Goal: Information Seeking & Learning: Learn about a topic

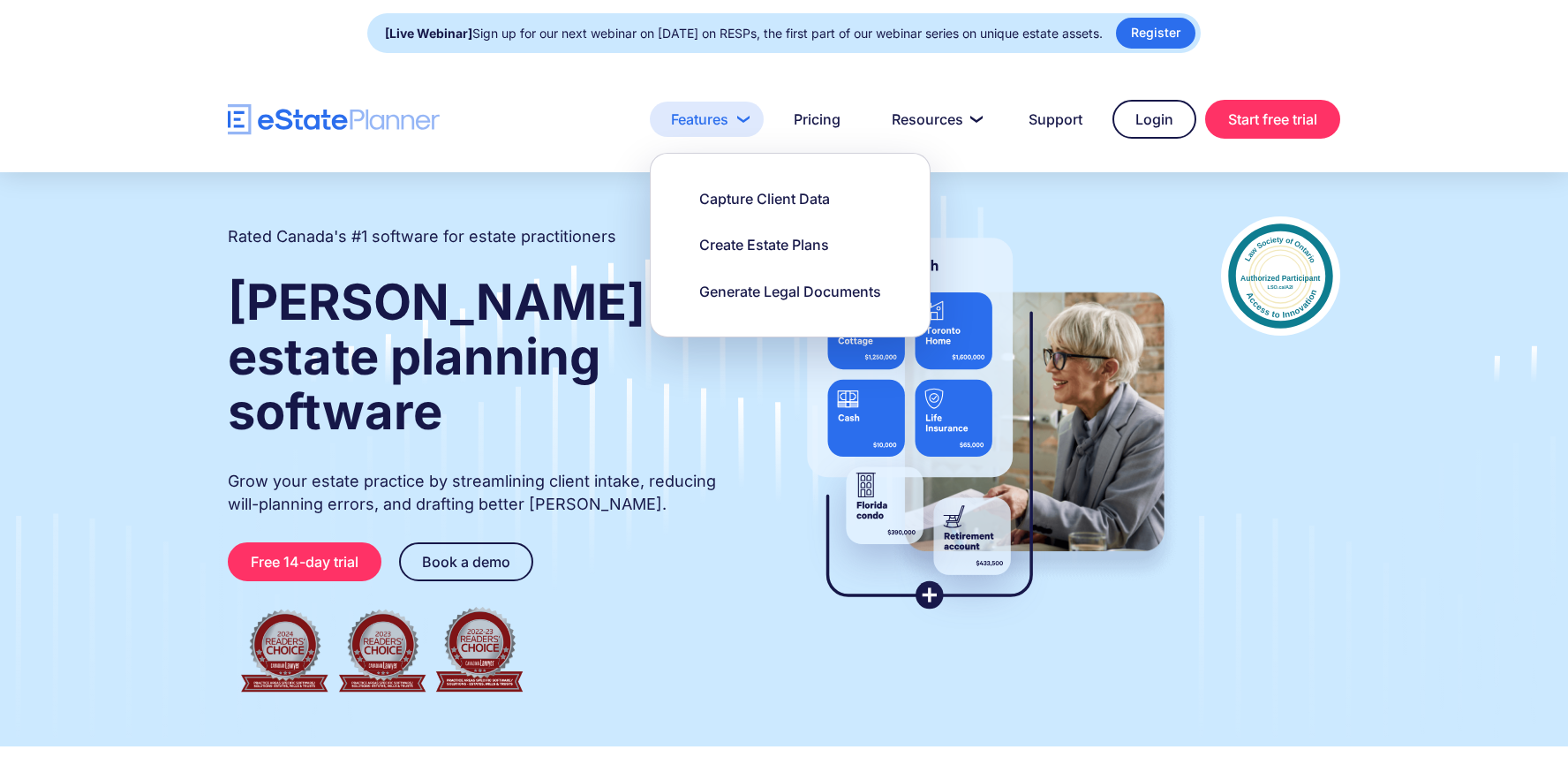
click at [724, 125] on link "Features" at bounding box center [707, 120] width 114 height 35
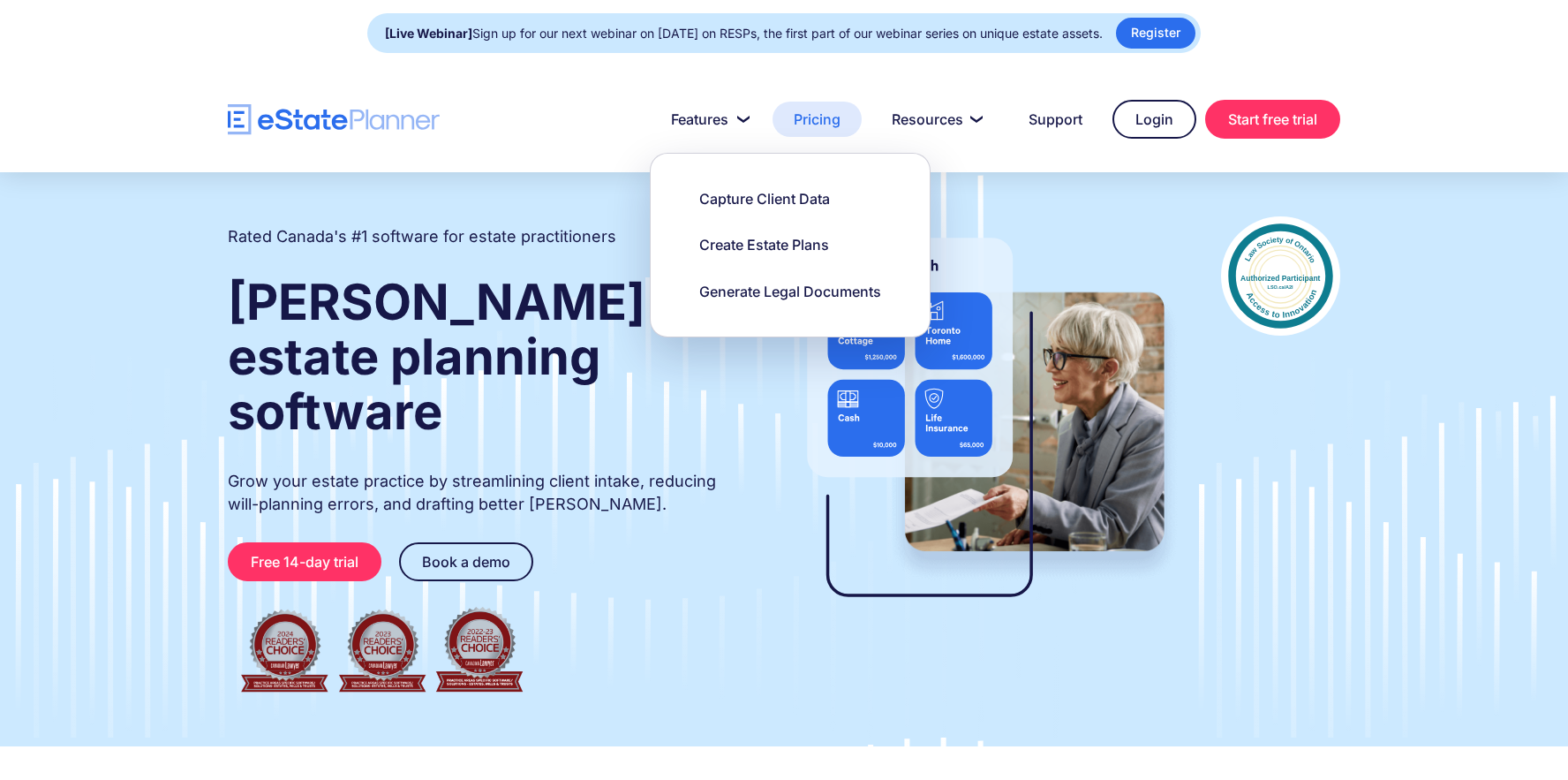
click at [815, 120] on link "Pricing" at bounding box center [816, 120] width 89 height 35
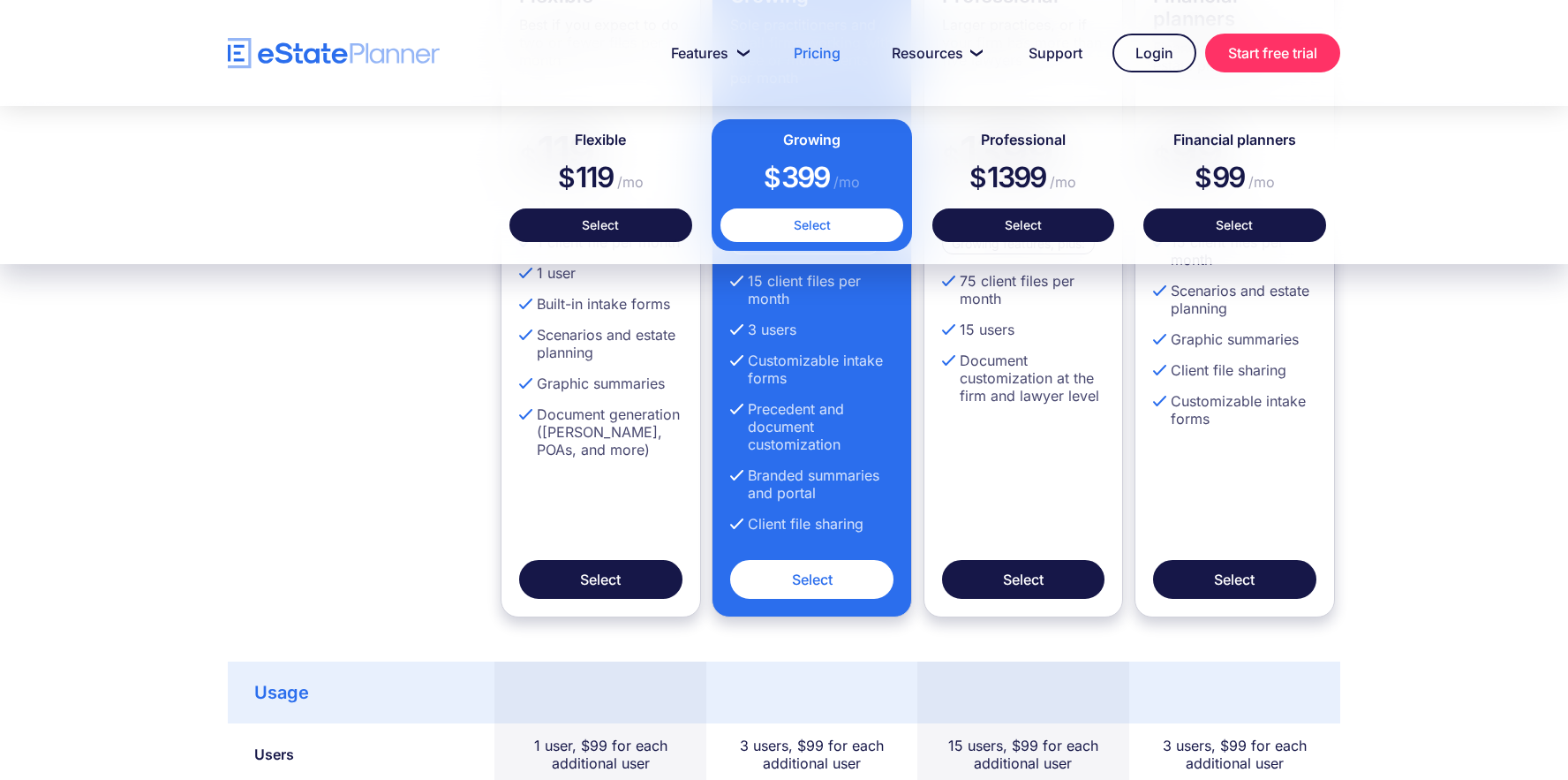
scroll to position [583, 0]
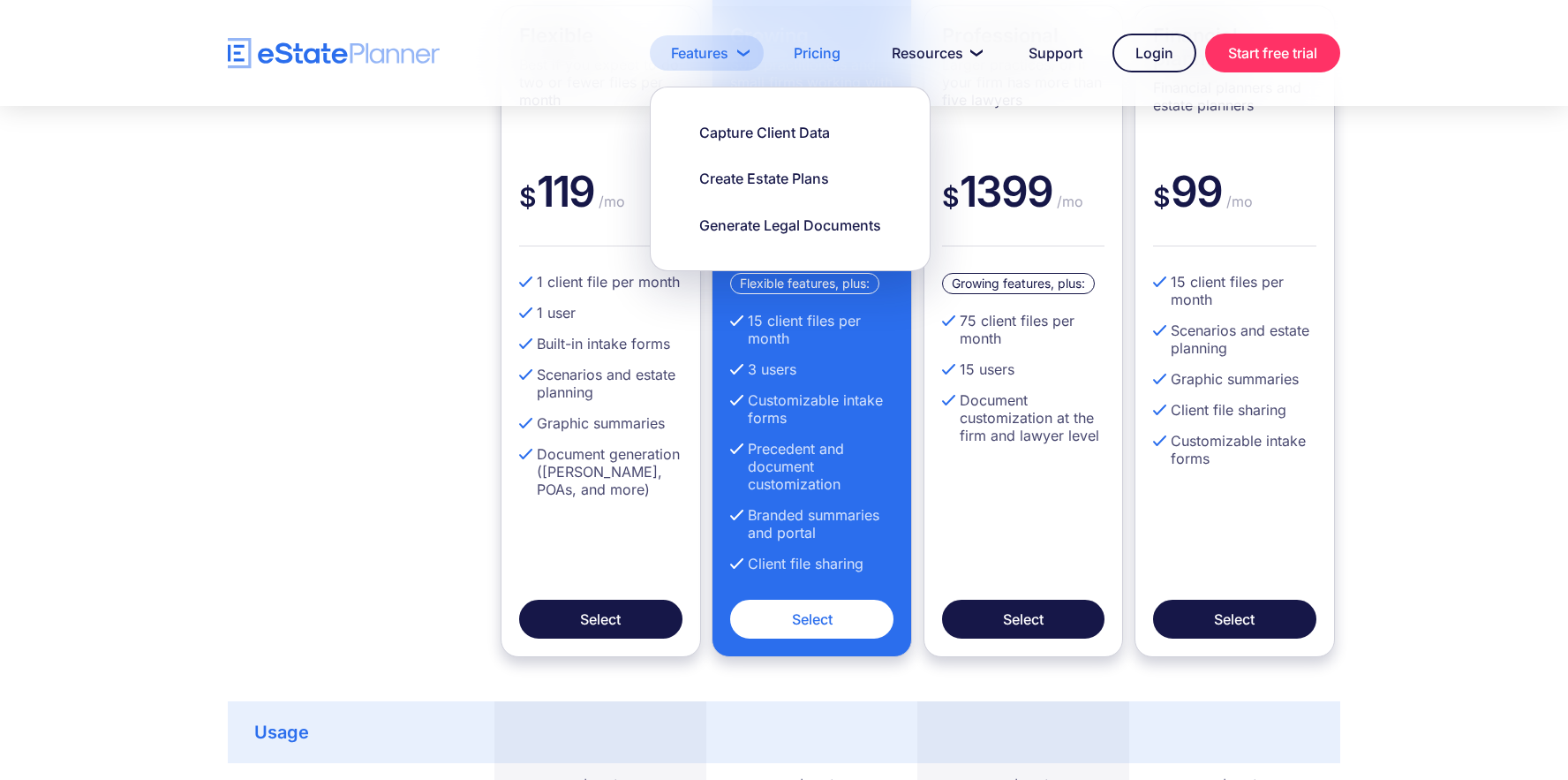
click at [698, 41] on link "Features" at bounding box center [707, 53] width 114 height 35
click at [734, 136] on div "Capture Client Data" at bounding box center [765, 132] width 131 height 20
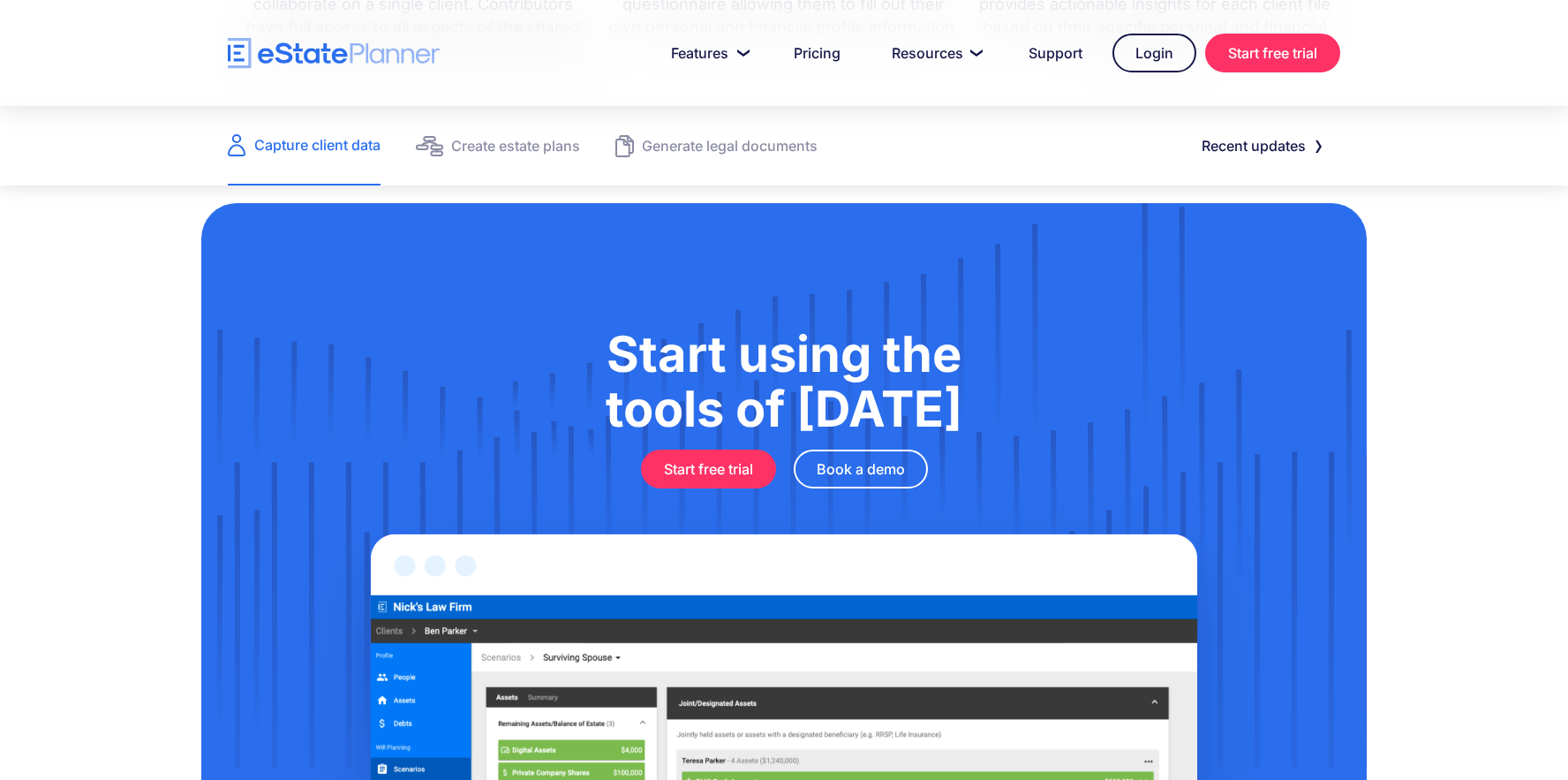
scroll to position [2212, 0]
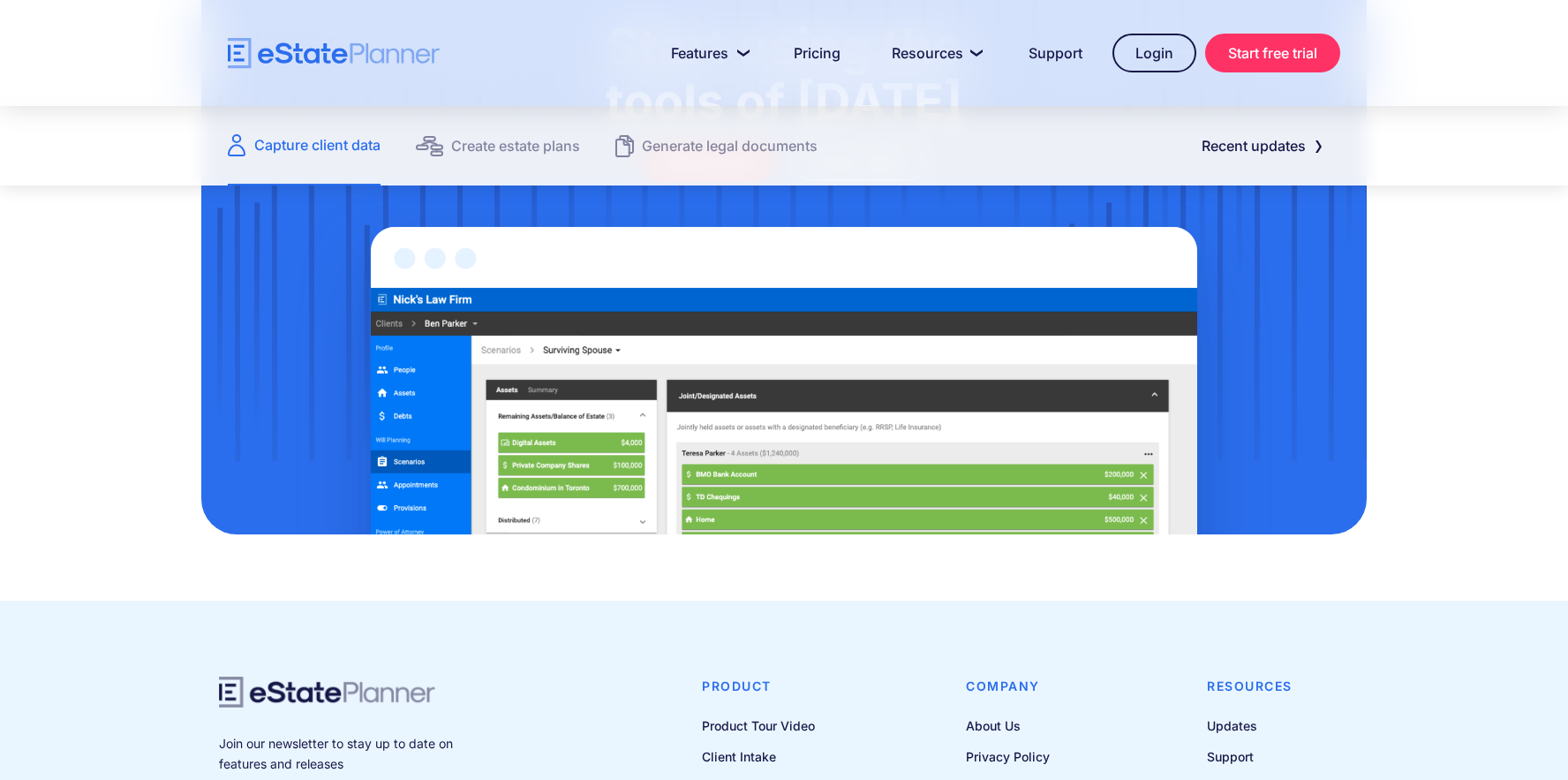
click at [692, 451] on img at bounding box center [784, 358] width 989 height 353
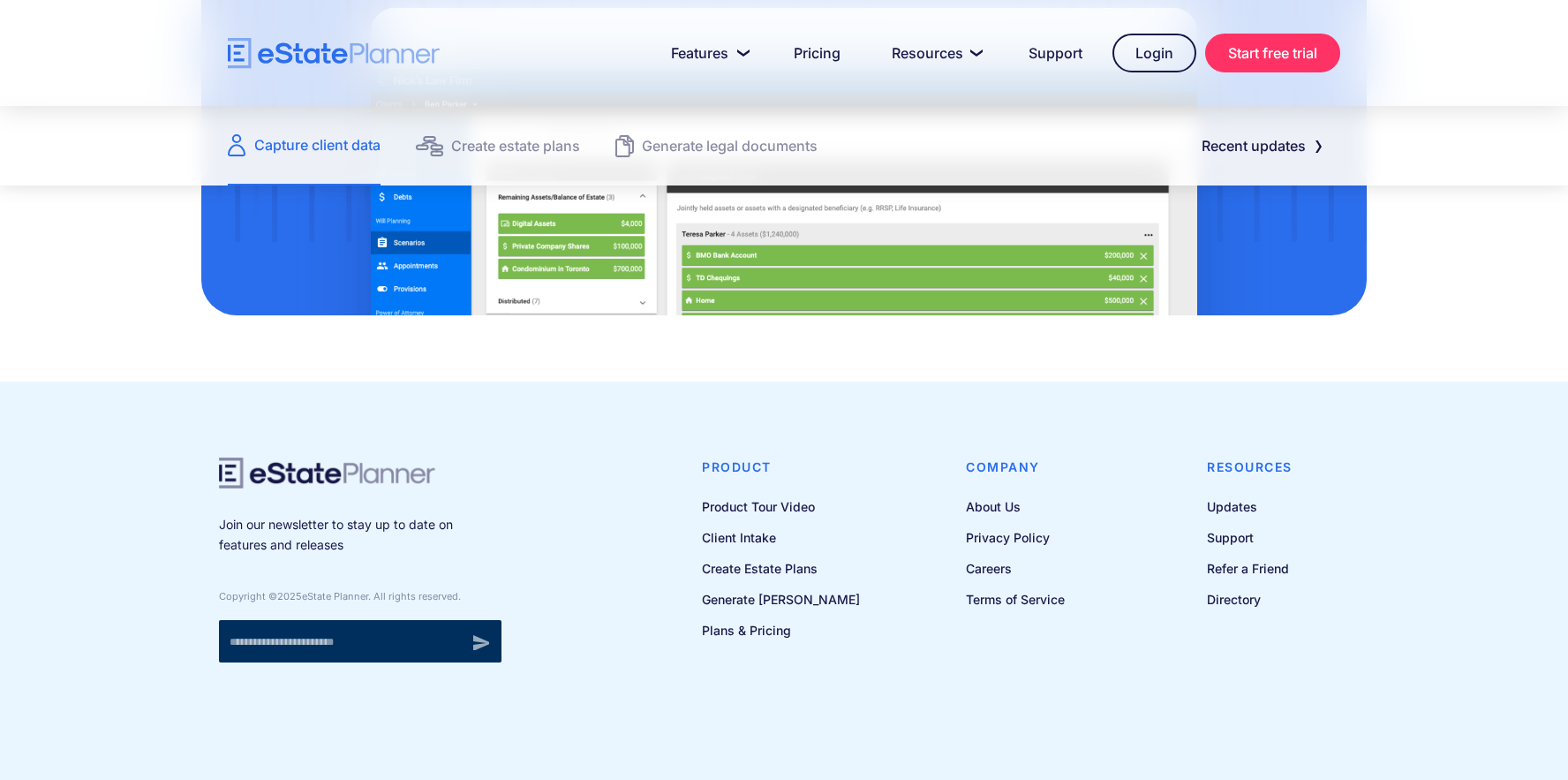
scroll to position [2431, 0]
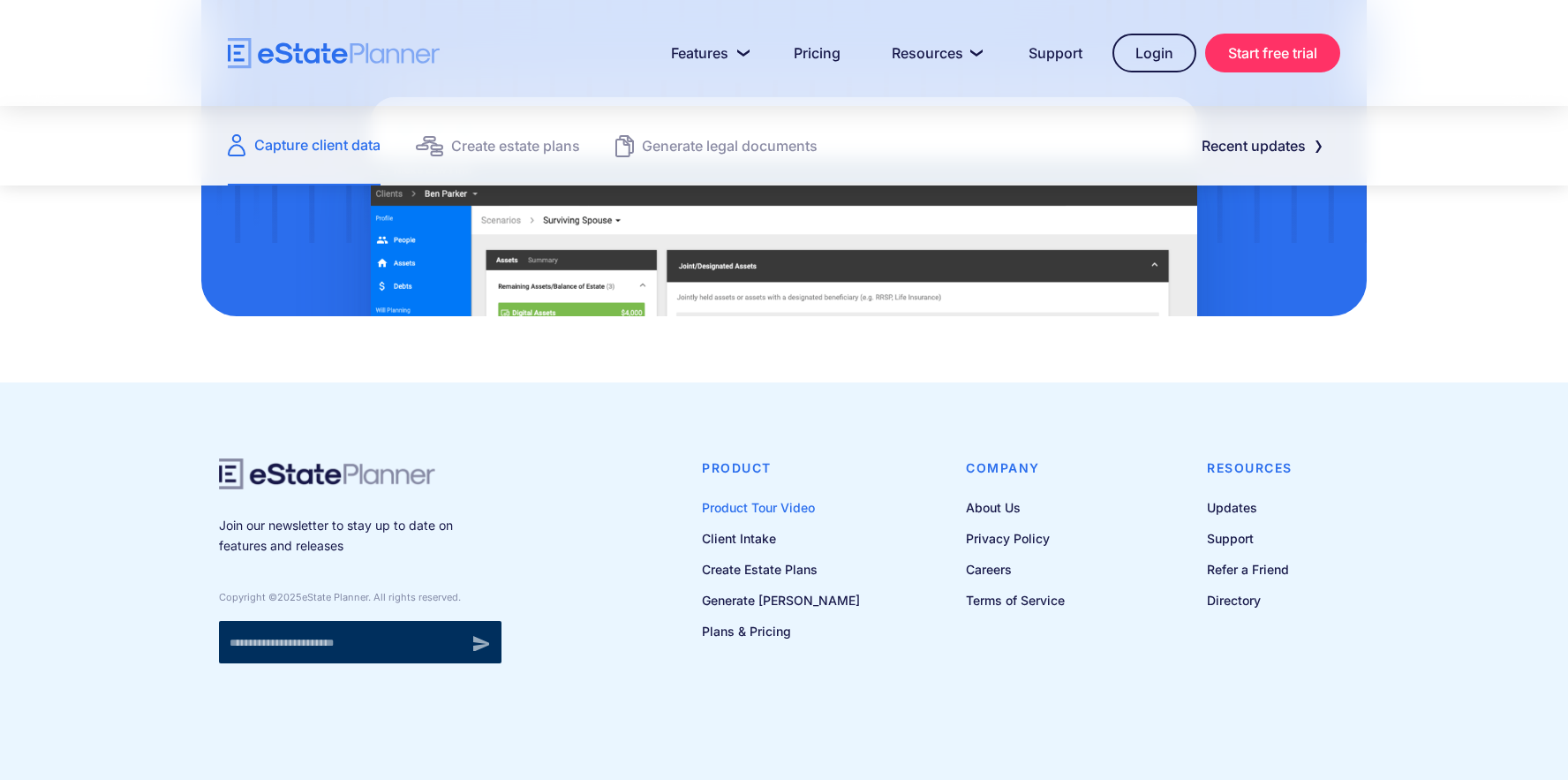
click at [801, 506] on link "Product Tour Video" at bounding box center [781, 507] width 158 height 22
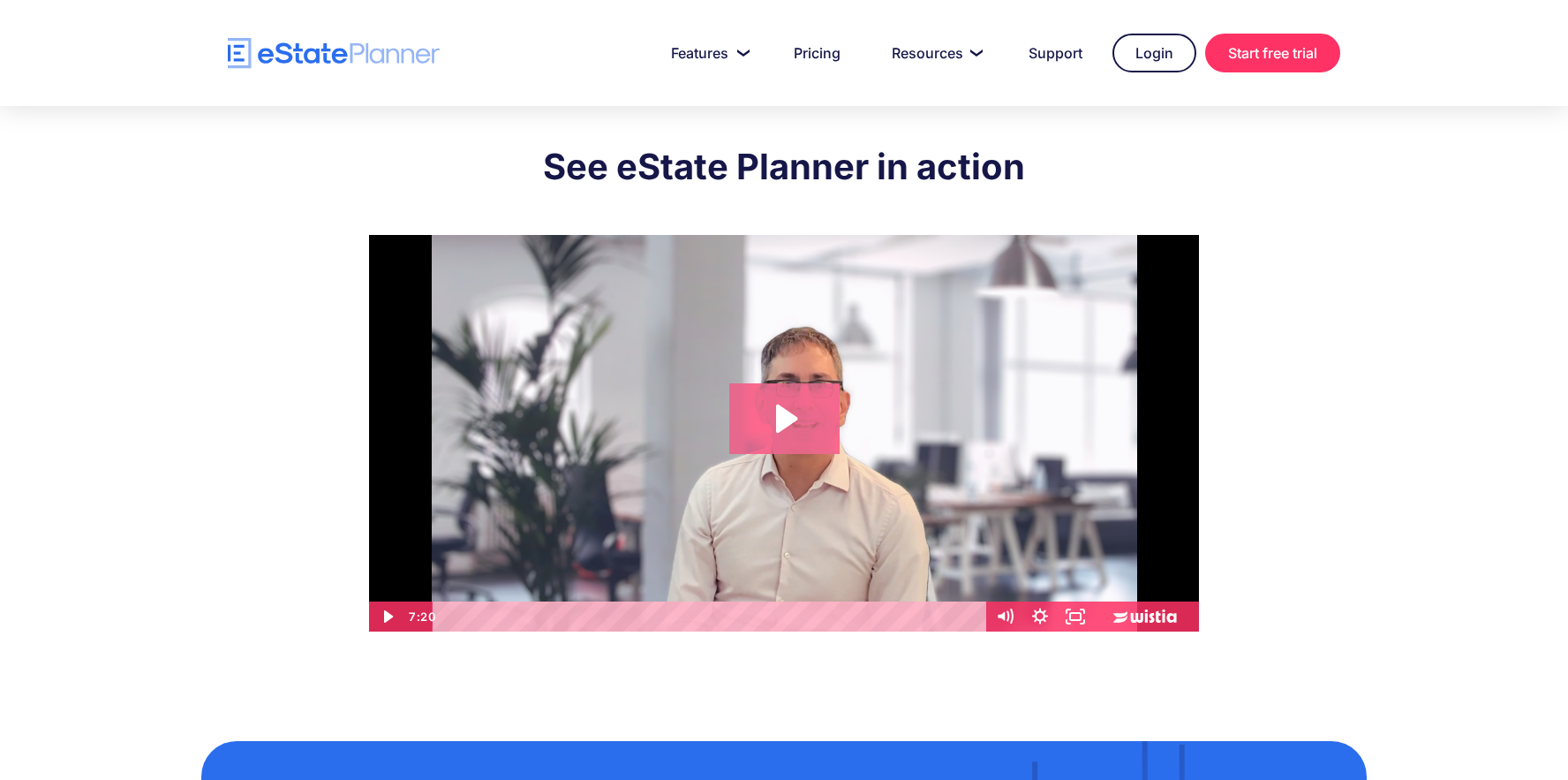
click at [790, 415] on icon "Play Video: eState Product Demo Video" at bounding box center [786, 418] width 21 height 28
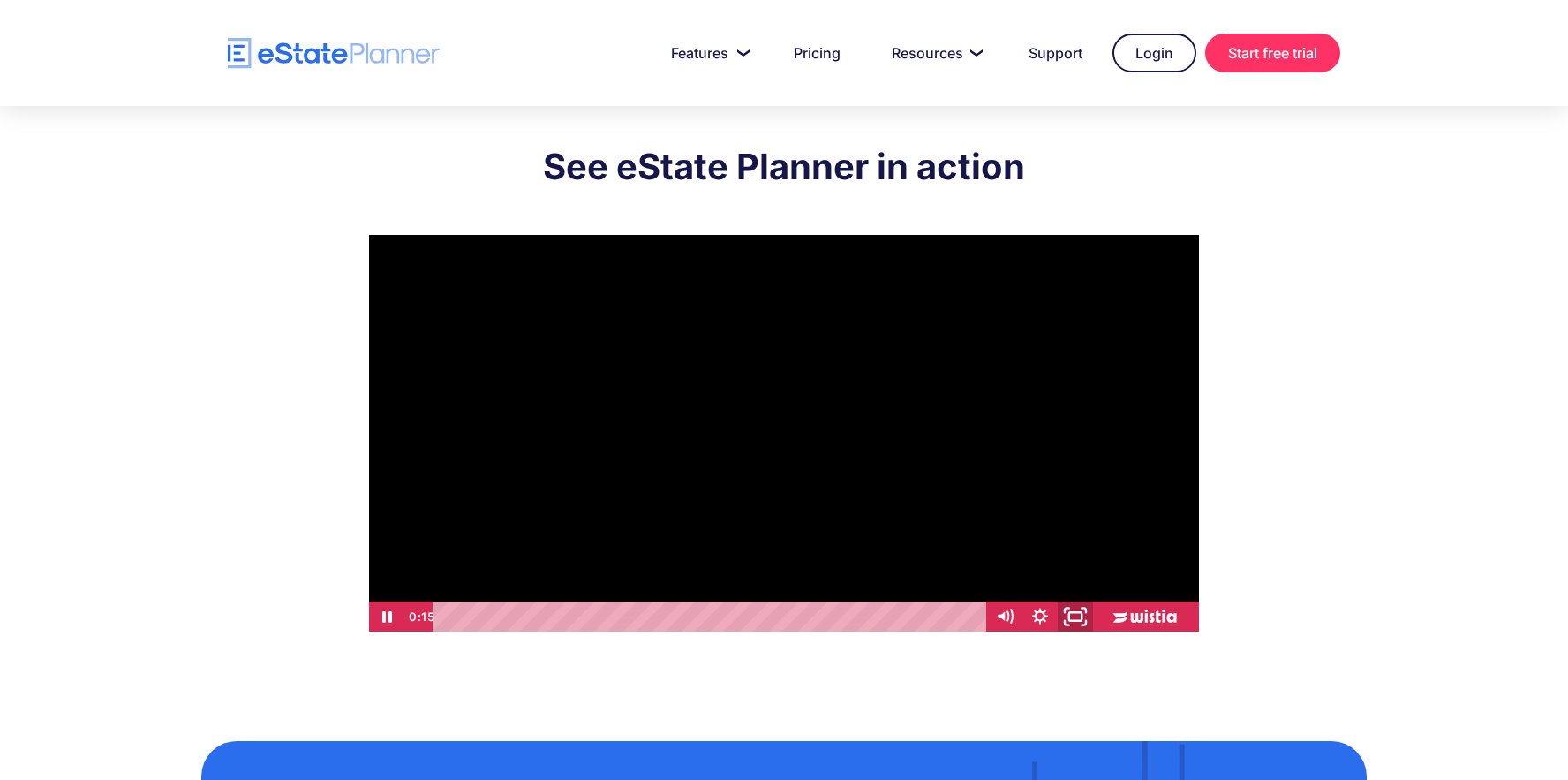
click at [1081, 620] on rect "Fullscreen" at bounding box center [1075, 617] width 12 height 8
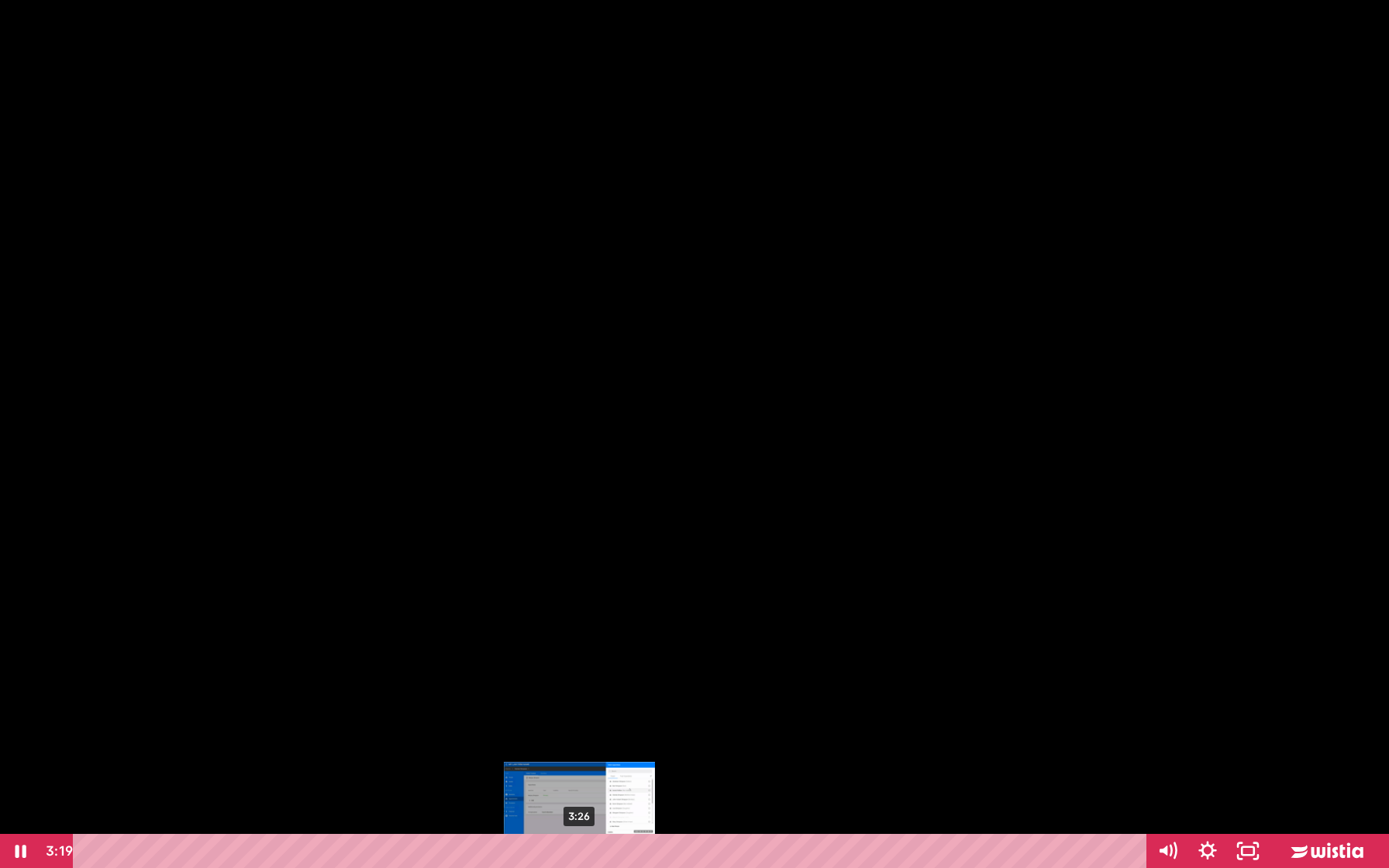
click at [580, 684] on div "3:26" at bounding box center [613, 851] width 1050 height 34
click at [1250, 684] on icon "Unfullscreen" at bounding box center [1247, 851] width 40 height 34
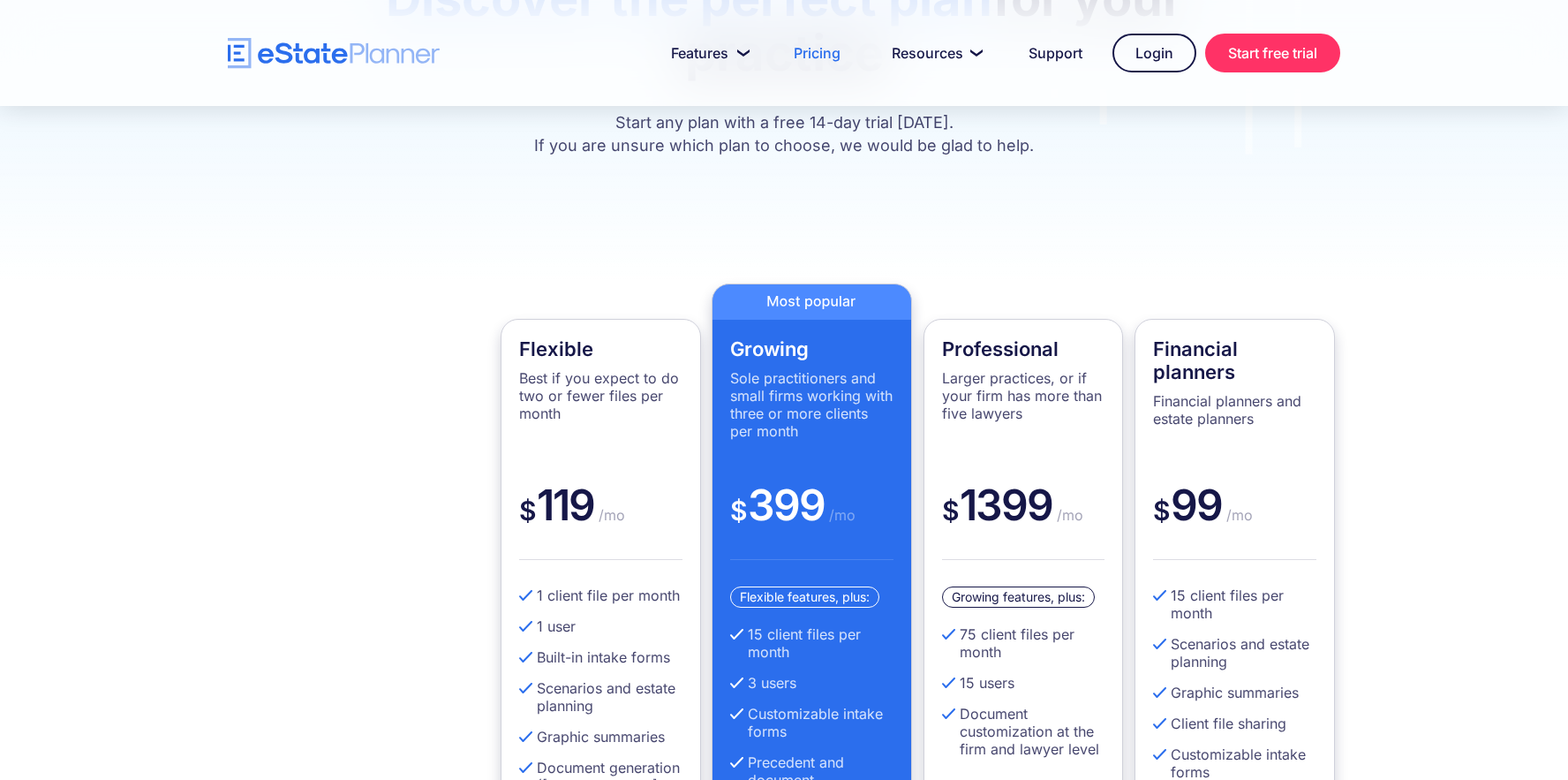
scroll to position [371, 0]
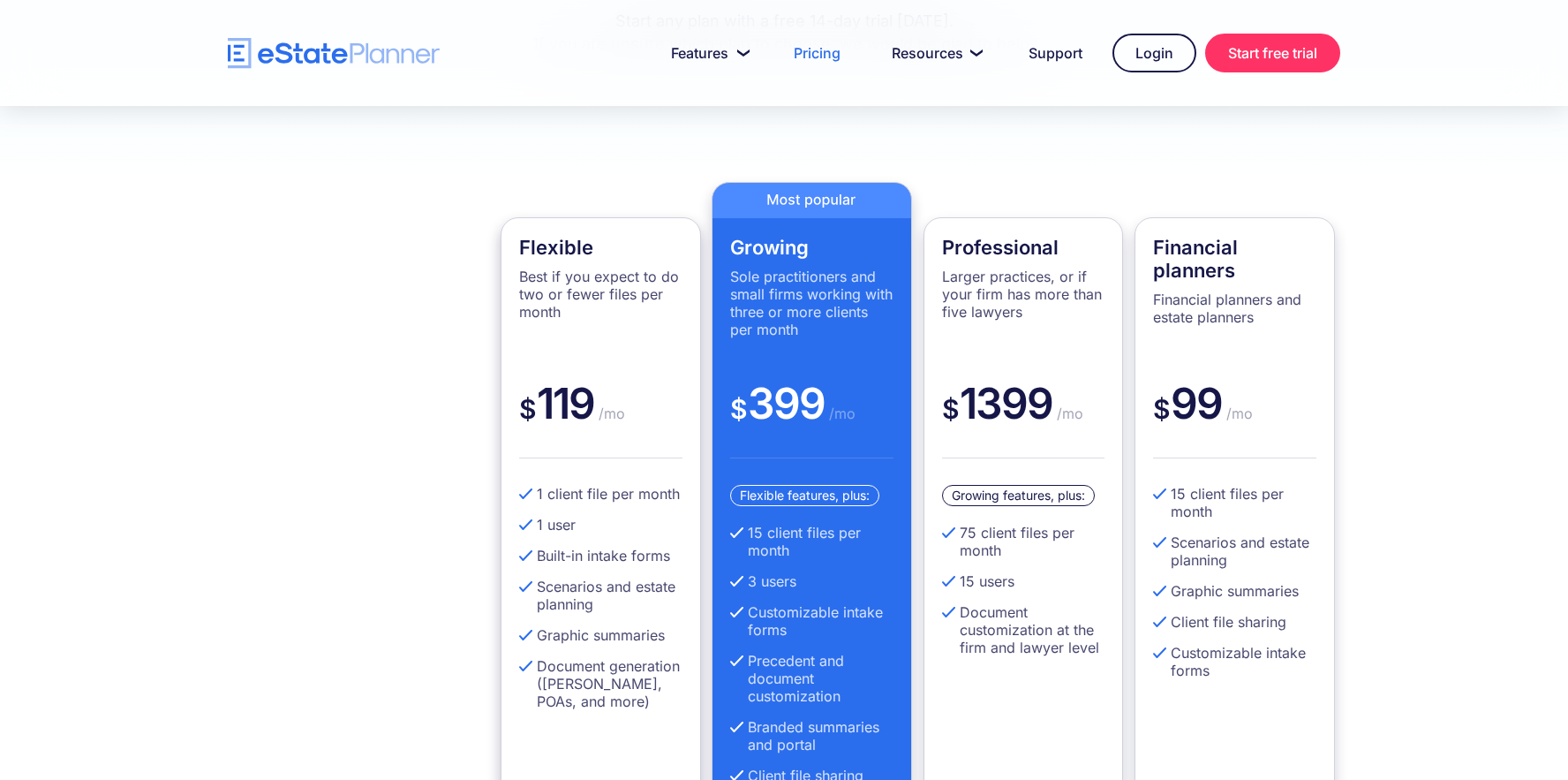
click at [636, 415] on div "$ 119 /mo" at bounding box center [600, 418] width 163 height 81
click at [559, 413] on div "$ 119 /mo" at bounding box center [600, 418] width 163 height 81
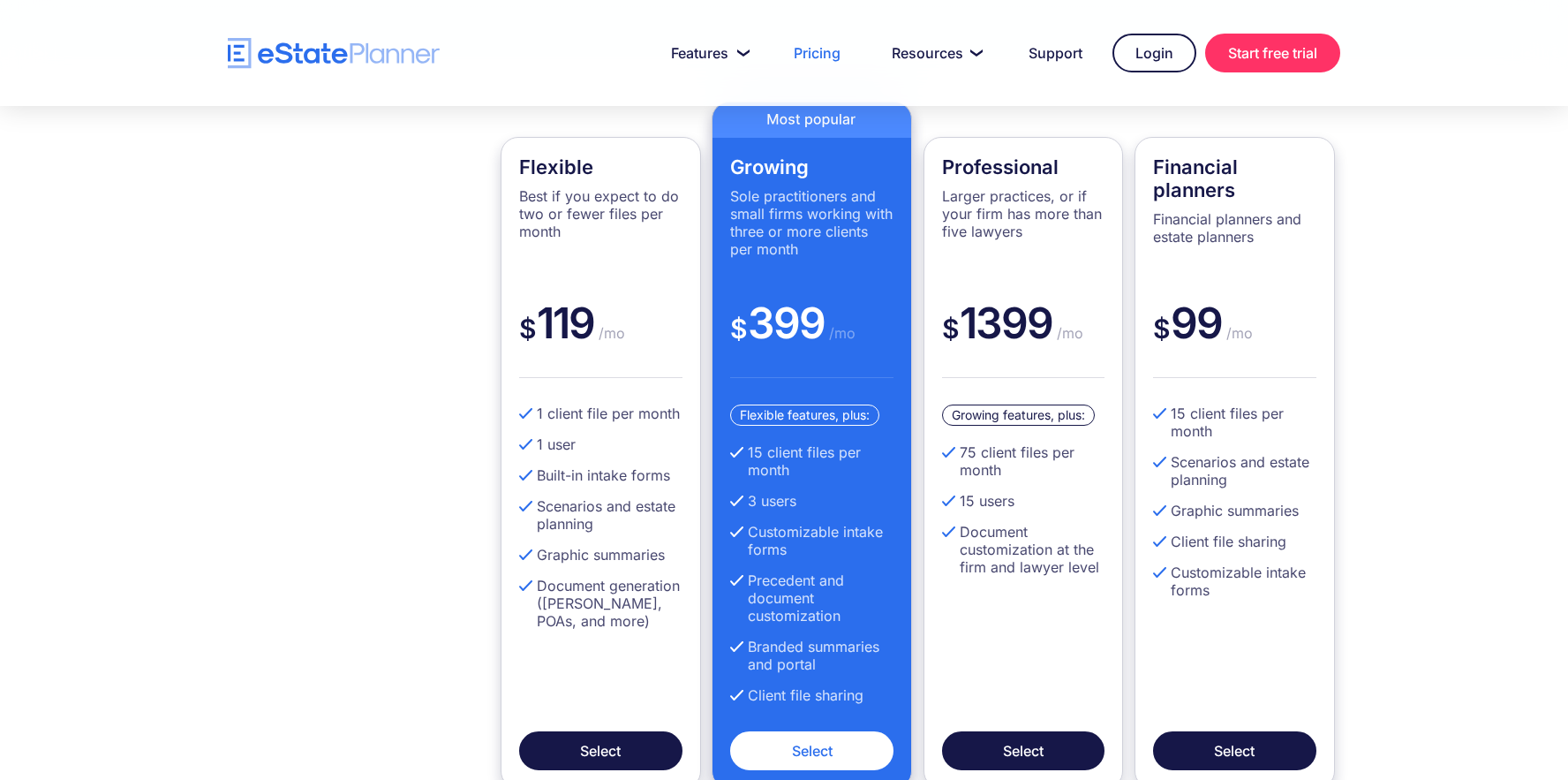
scroll to position [454, 0]
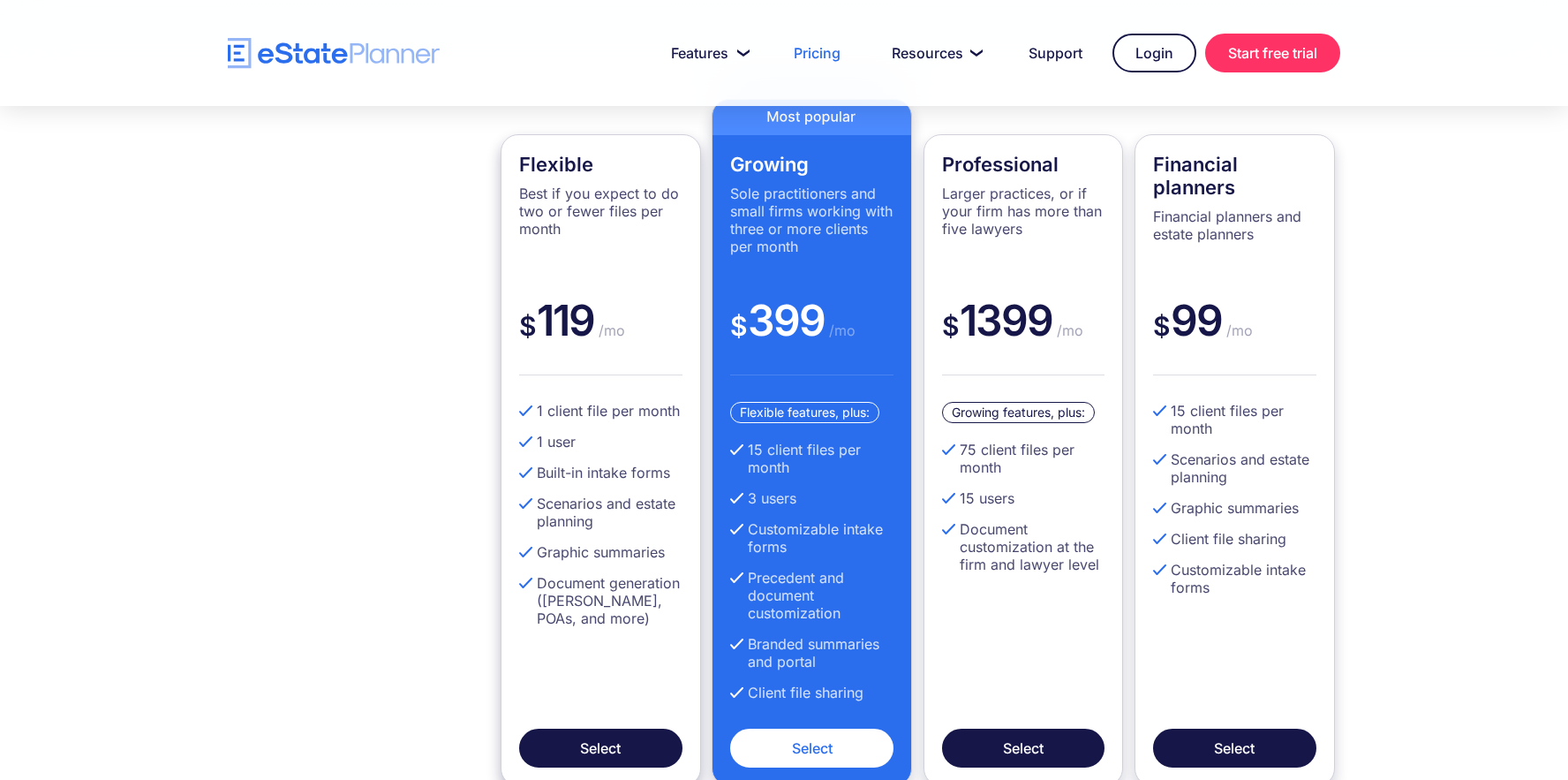
click at [614, 236] on p "Best if you expect to do two or fewer files per month" at bounding box center [600, 211] width 163 height 53
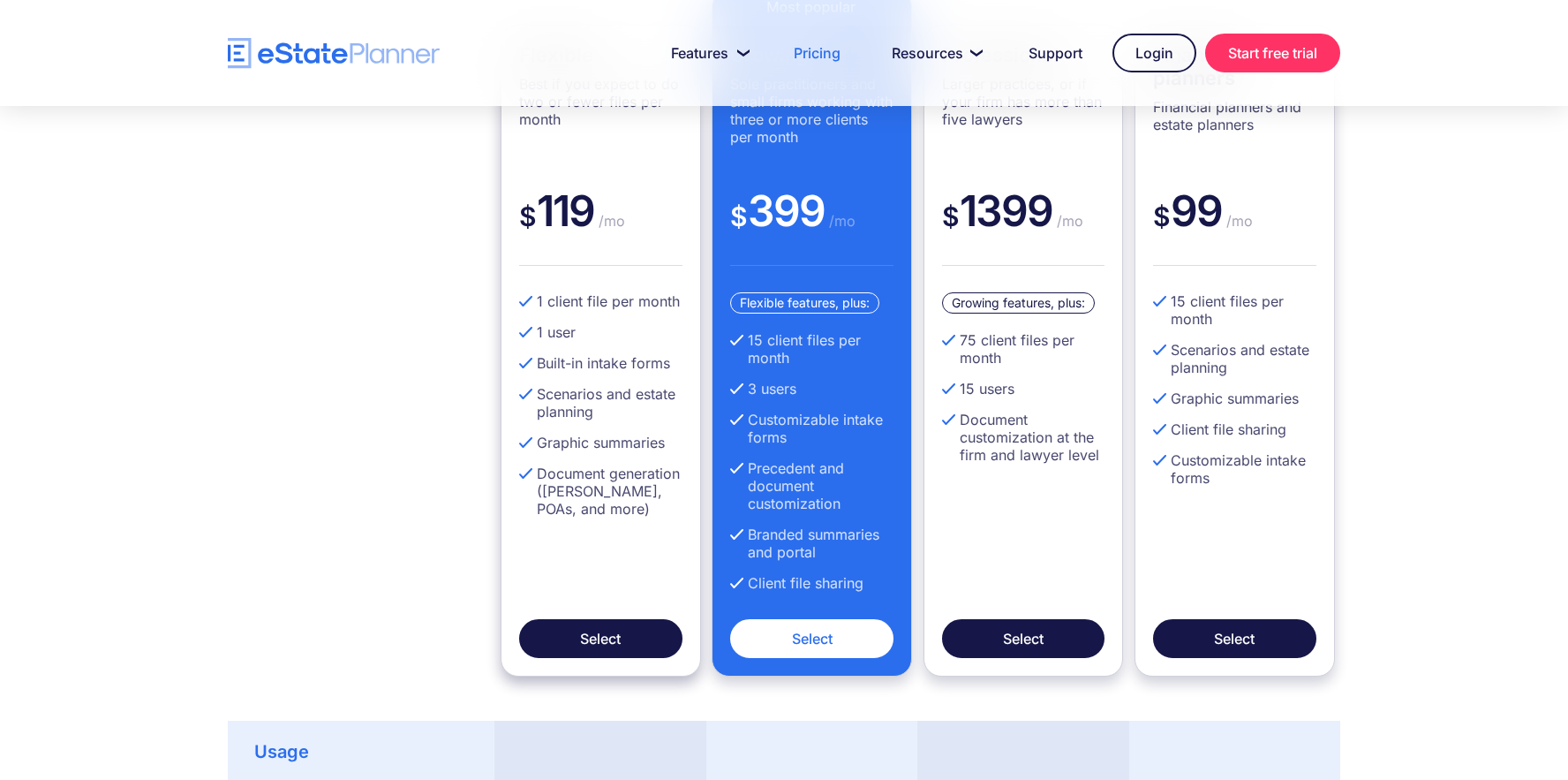
scroll to position [617, 0]
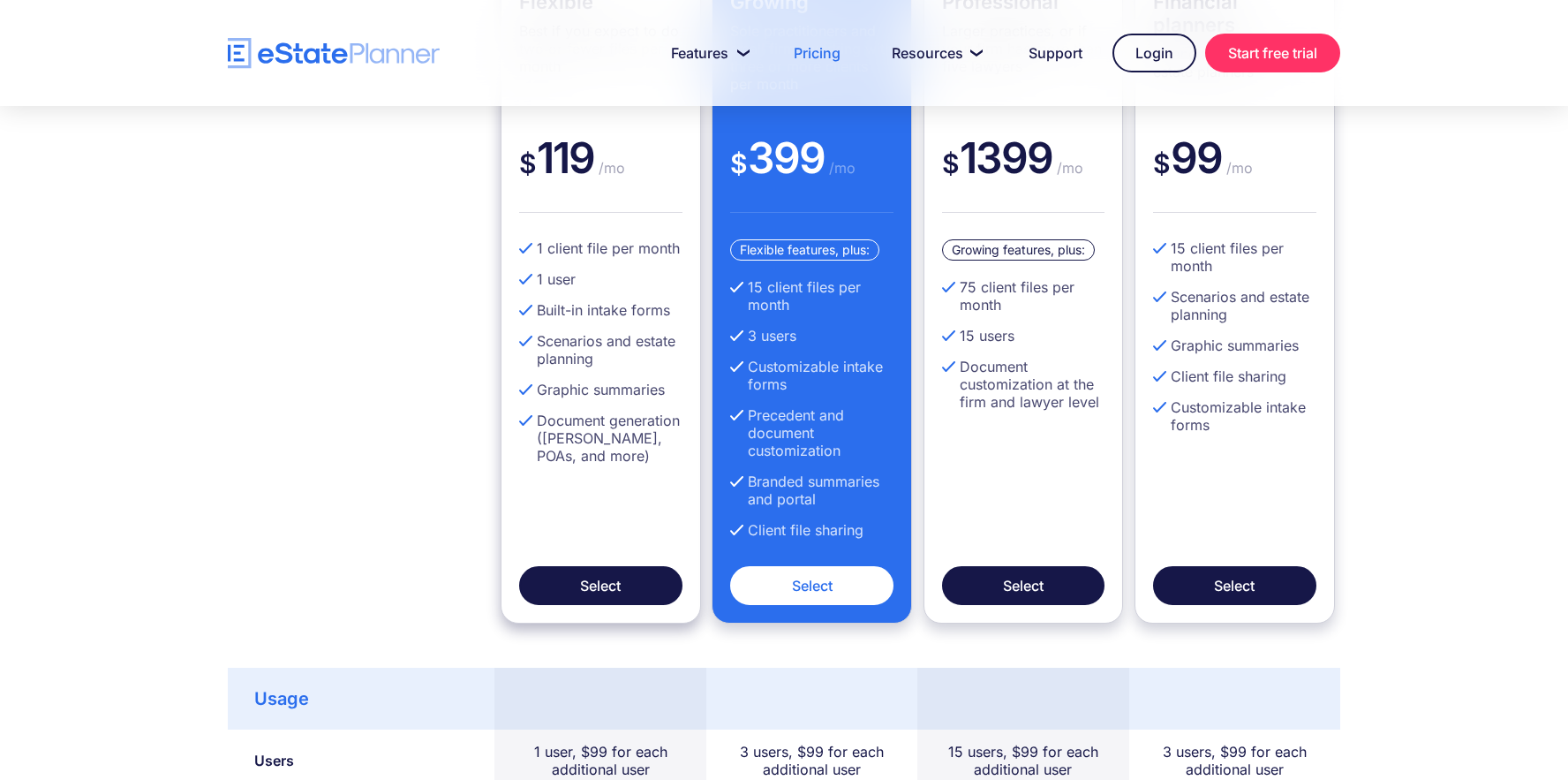
click at [572, 304] on ul "1 client file per month 1 user Built-in intake forms Scenarios and estate plann…" at bounding box center [600, 358] width 163 height 238
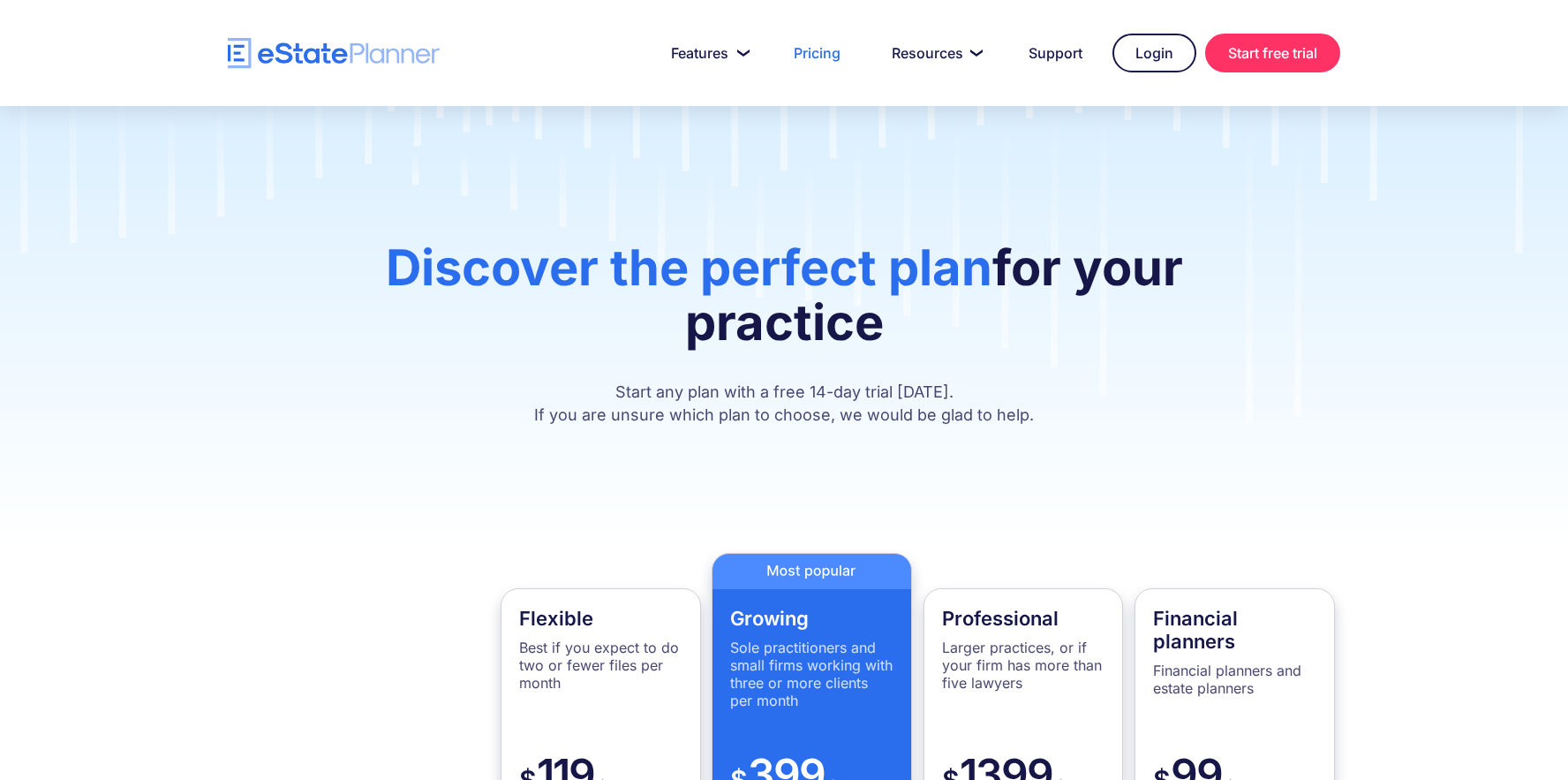
scroll to position [0, 0]
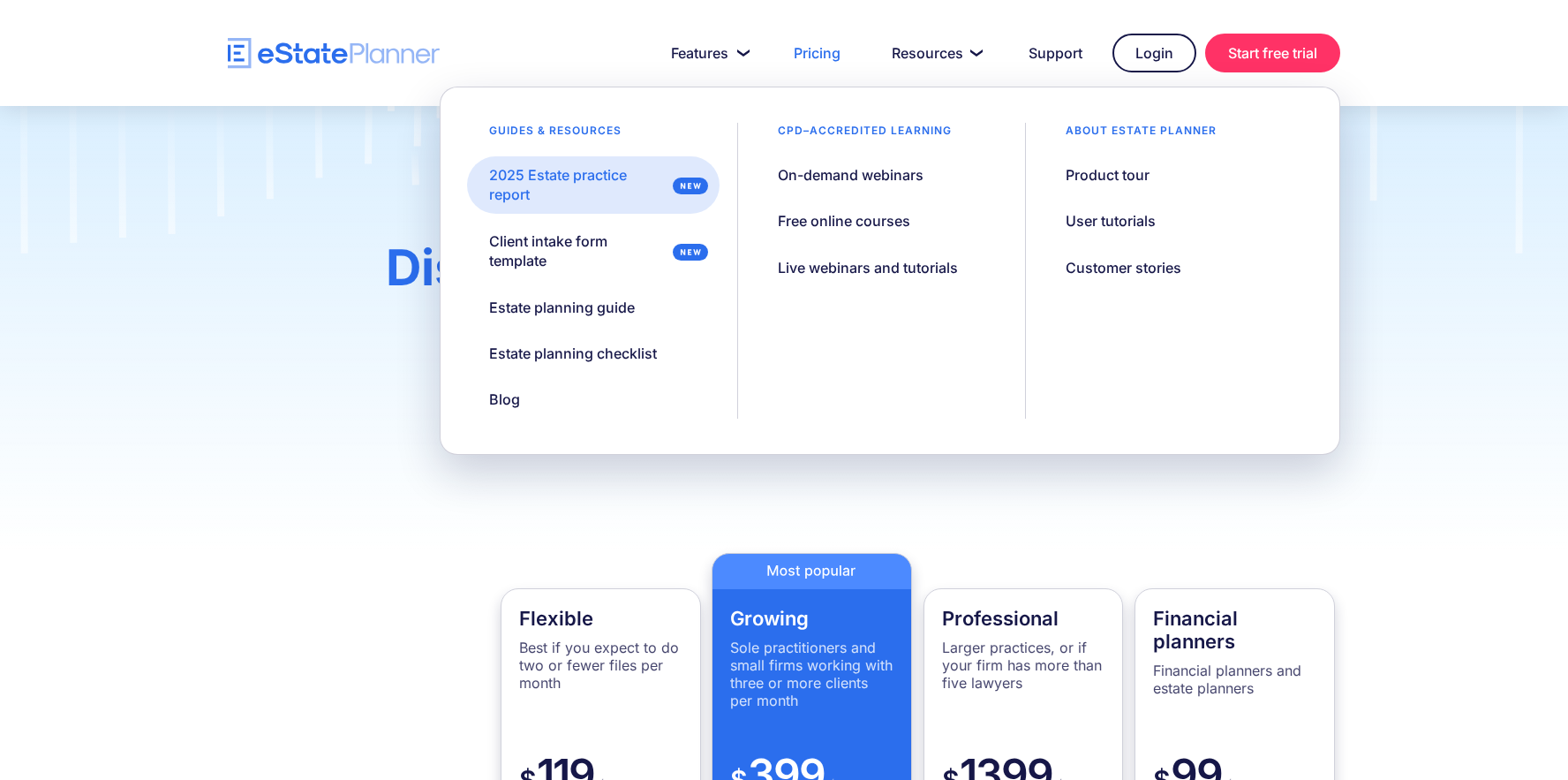
click at [584, 174] on div "2025 Estate practice report" at bounding box center [577, 185] width 177 height 40
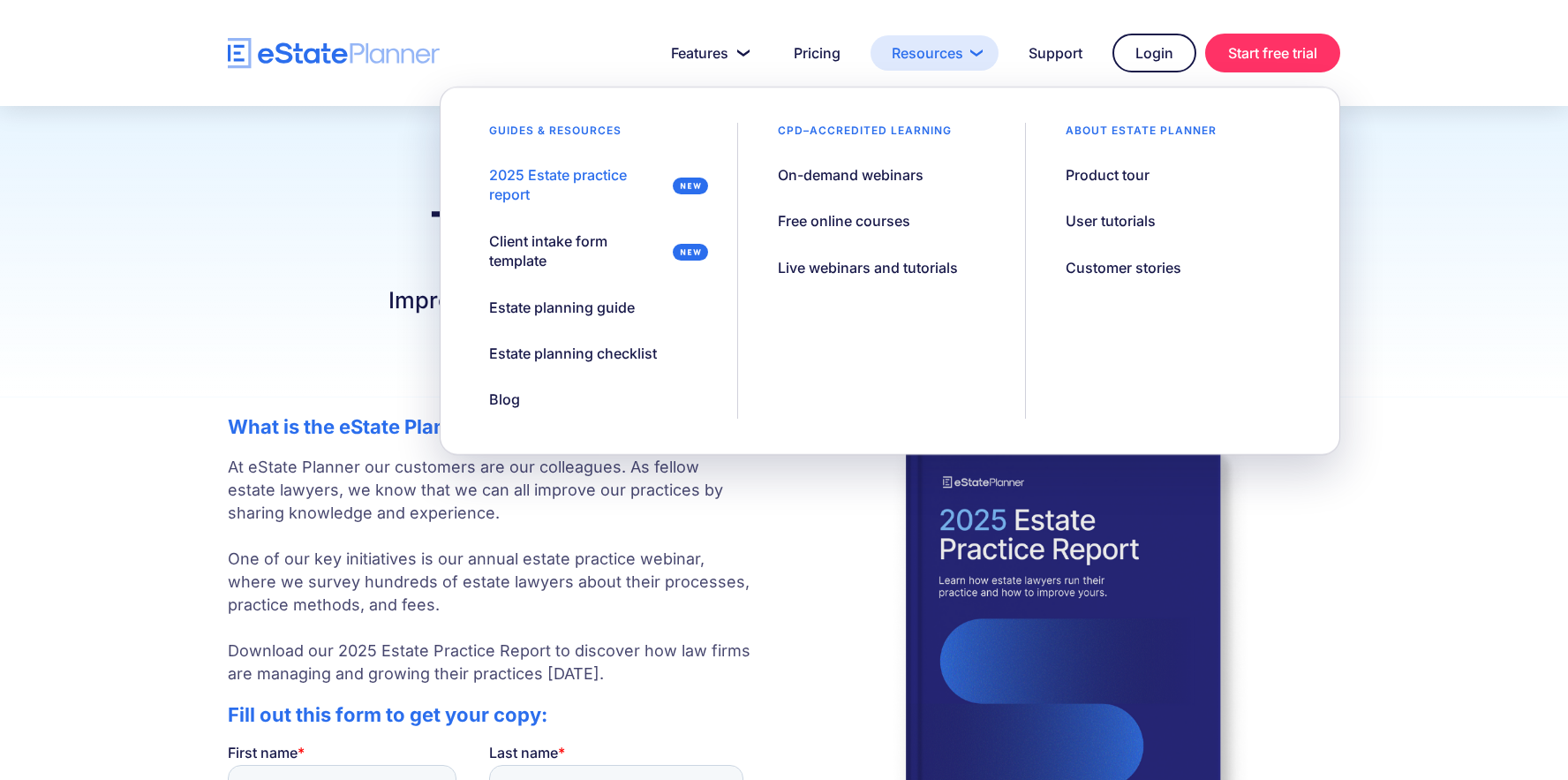
click at [925, 57] on link "Resources" at bounding box center [934, 53] width 128 height 35
click at [1117, 216] on div "User tutorials" at bounding box center [1110, 220] width 90 height 20
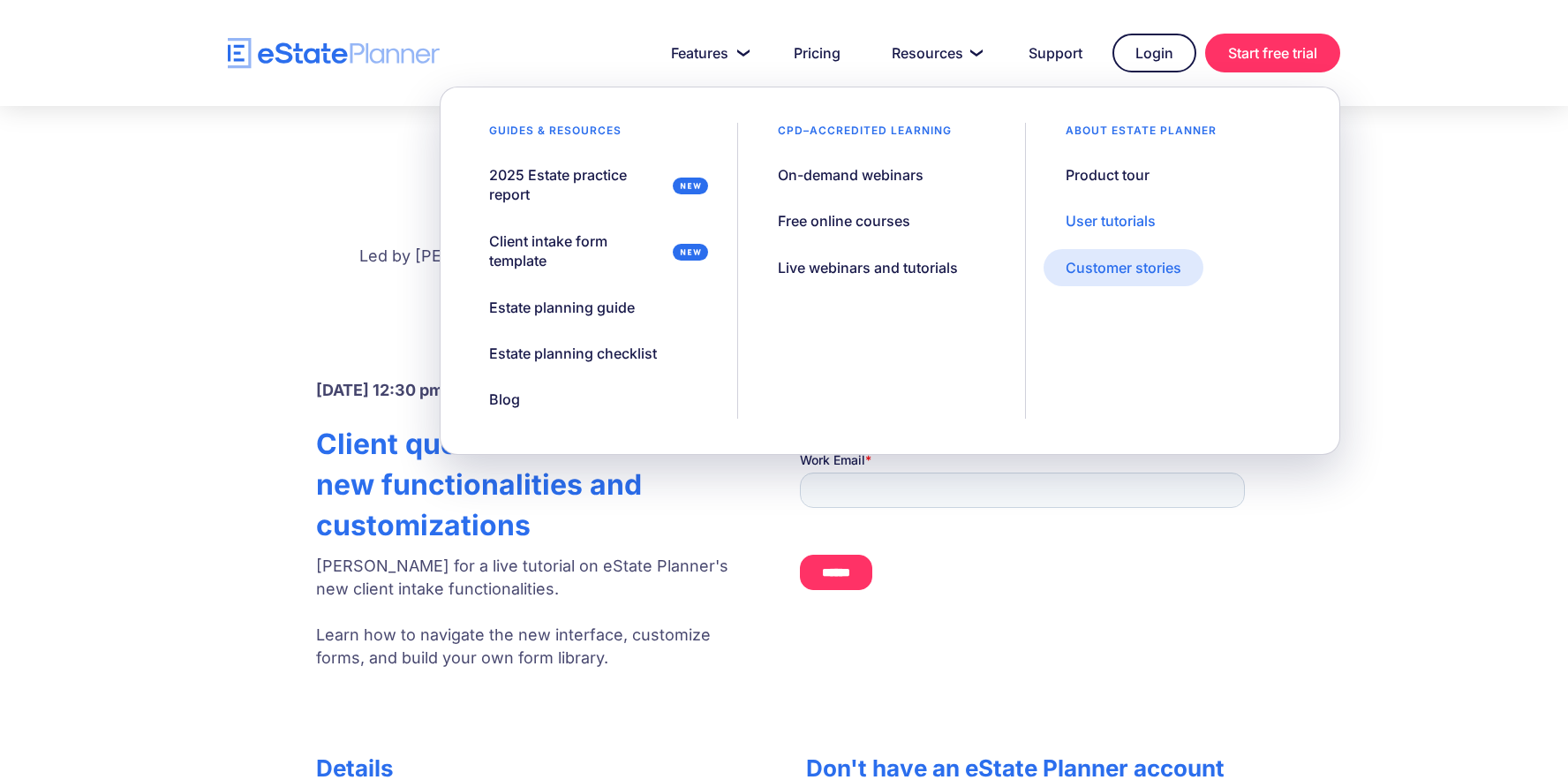
click at [1096, 265] on div "Customer stories" at bounding box center [1123, 267] width 116 height 20
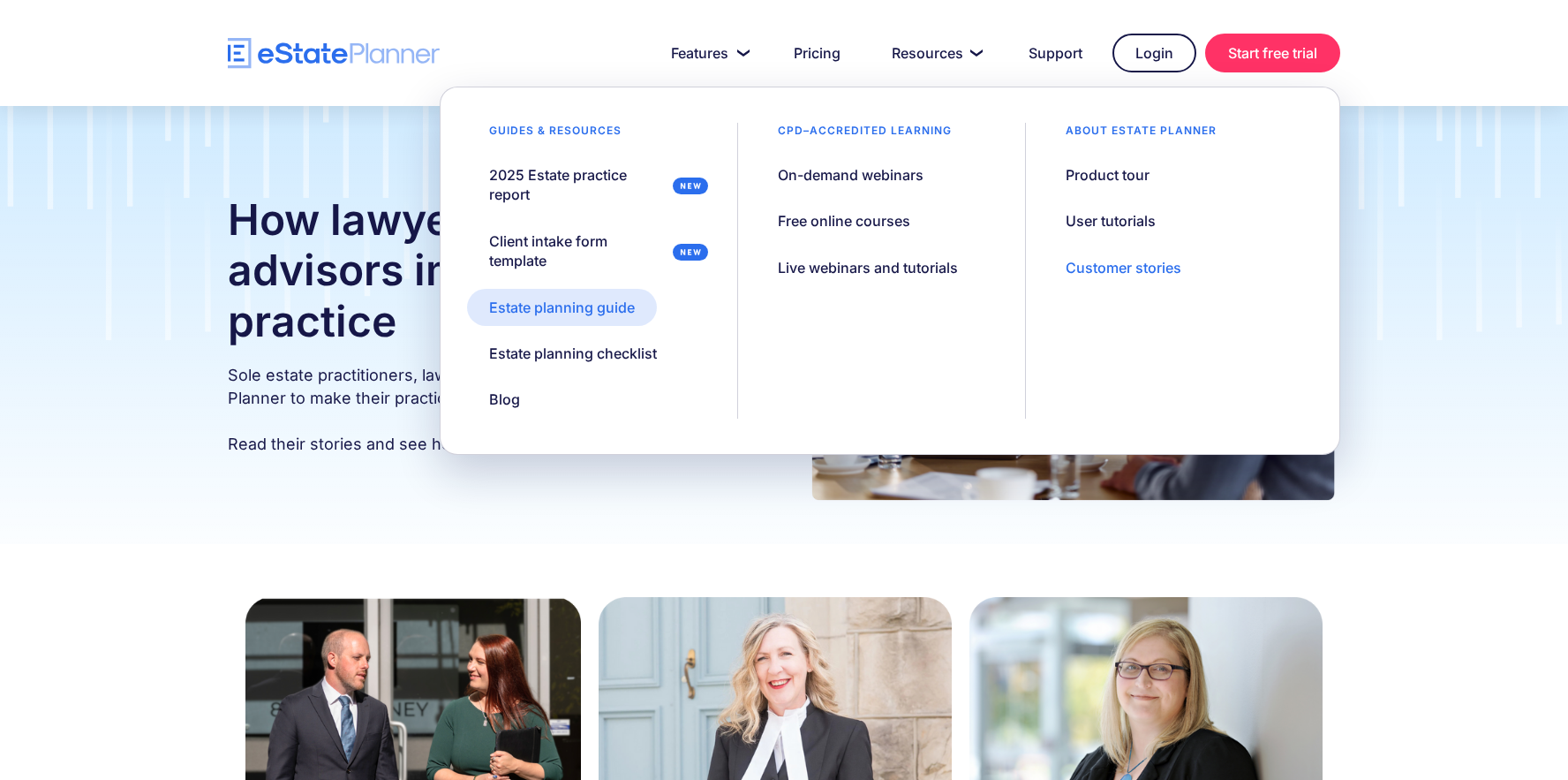
click at [577, 302] on div "Estate planning guide" at bounding box center [562, 307] width 146 height 20
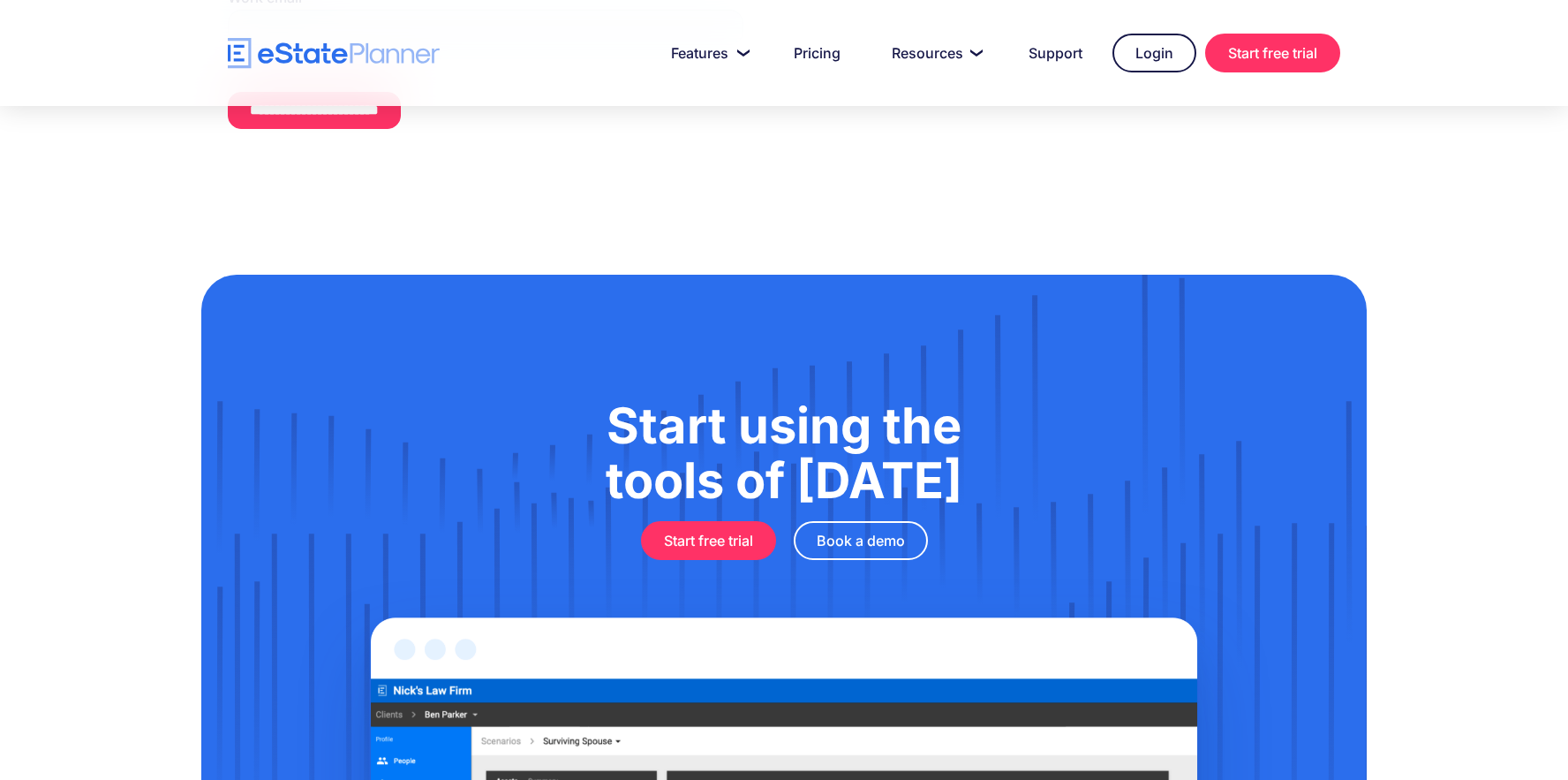
scroll to position [771, 0]
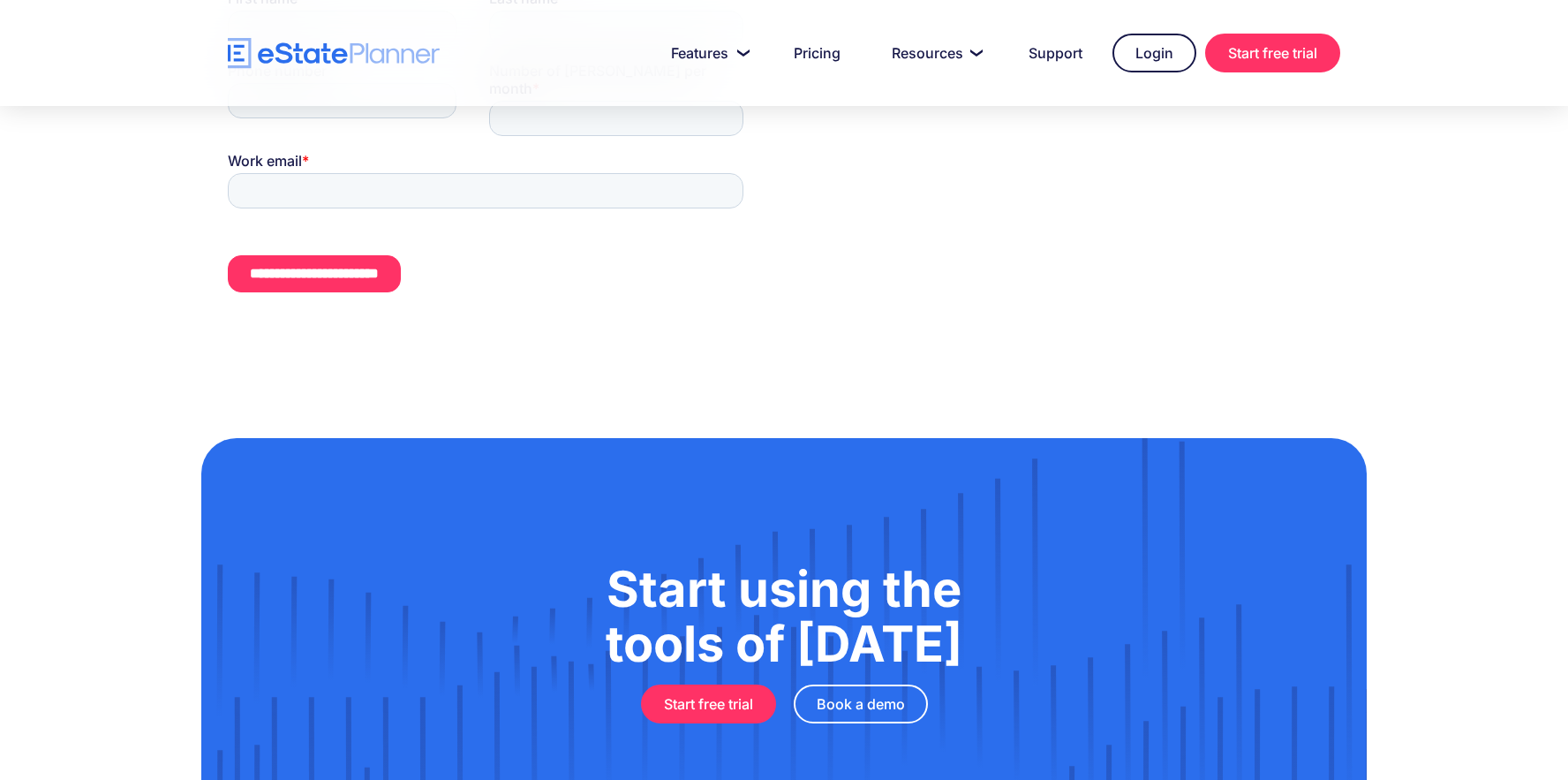
click at [351, 261] on input "**********" at bounding box center [314, 274] width 173 height 37
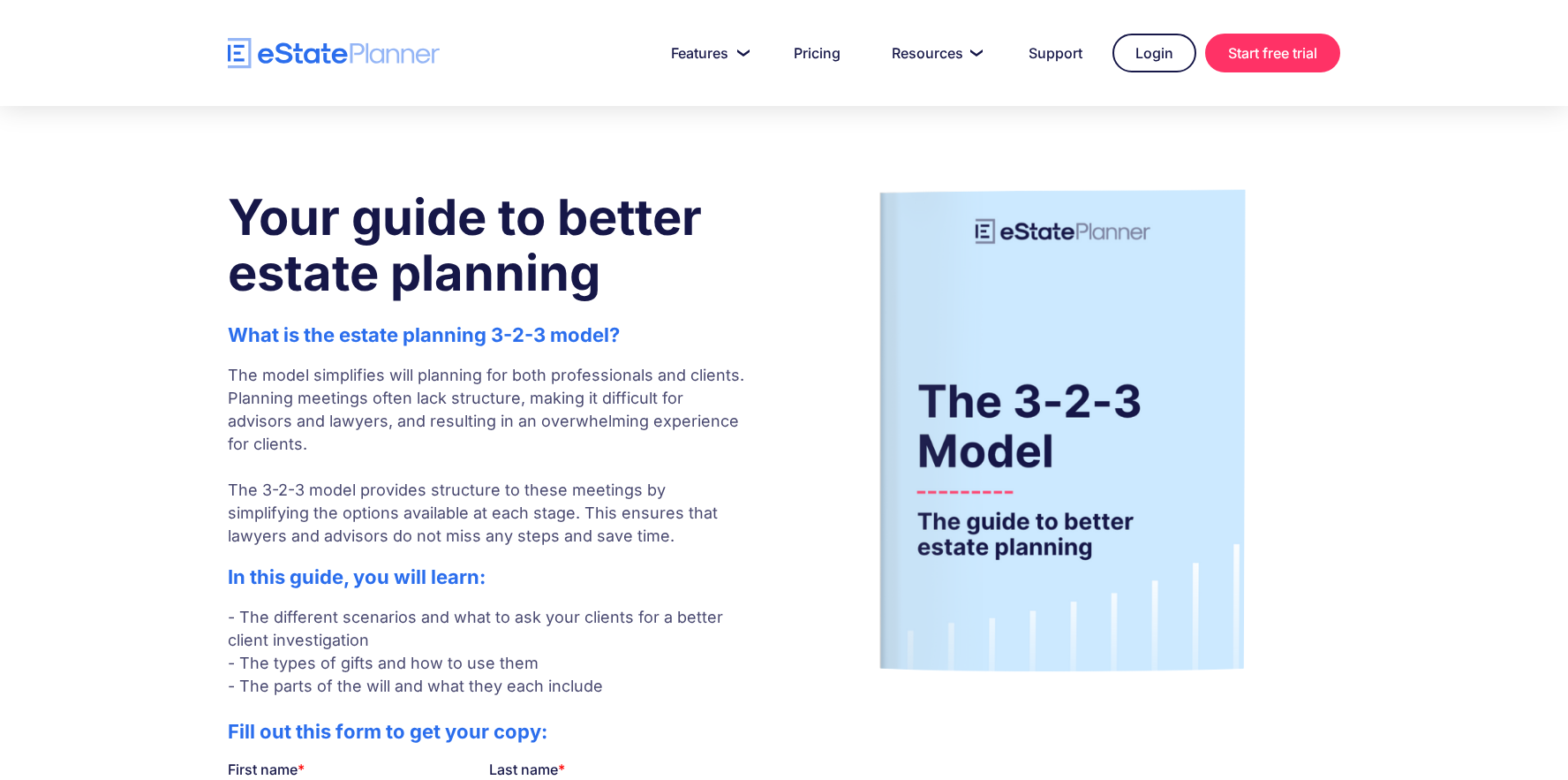
scroll to position [0, 0]
